Goal: Task Accomplishment & Management: Manage account settings

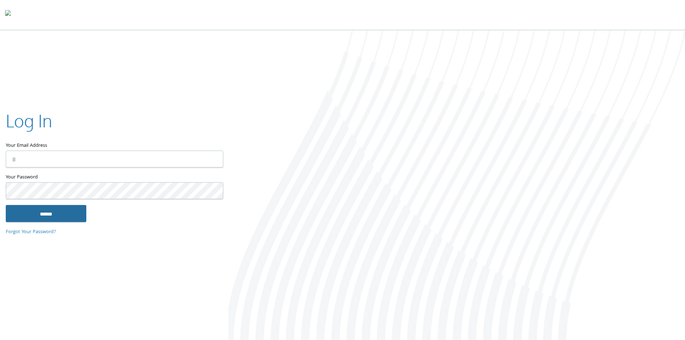
type input "**********"
click at [53, 221] on input "******" at bounding box center [46, 213] width 81 height 17
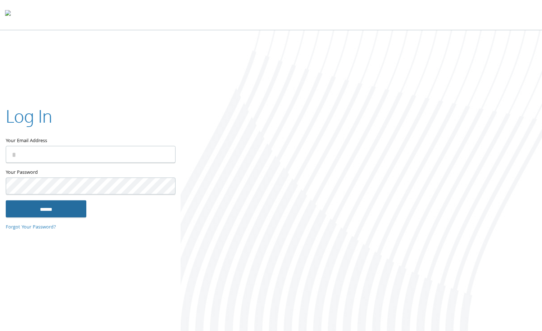
type input "**********"
click at [69, 209] on input "******" at bounding box center [46, 208] width 81 height 17
